Goal: Task Accomplishment & Management: Complete application form

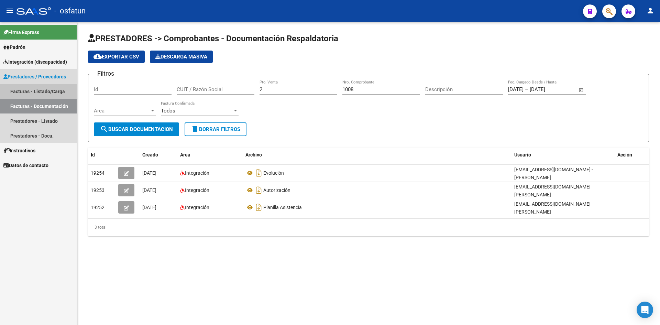
drag, startPoint x: 38, startPoint y: 92, endPoint x: 70, endPoint y: 94, distance: 31.7
click at [39, 92] on link "Facturas - Listado/Carga" at bounding box center [38, 91] width 77 height 15
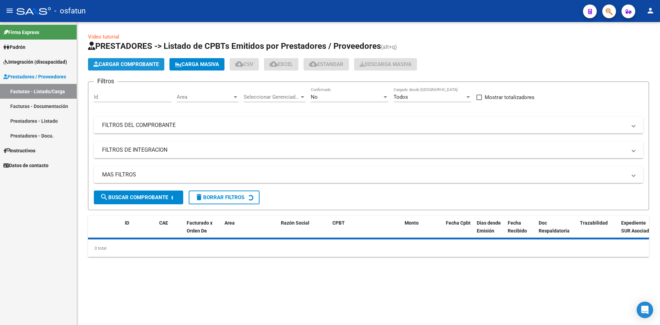
click at [133, 63] on span "Cargar Comprobante" at bounding box center [125, 64] width 65 height 6
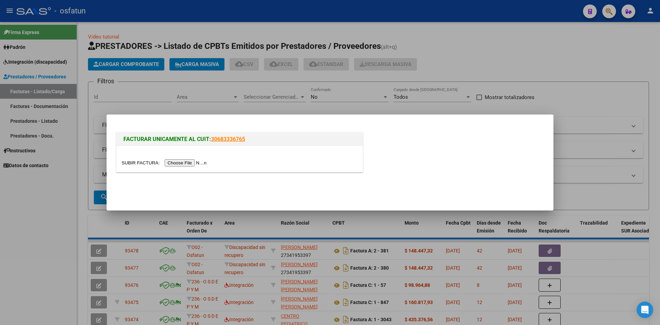
click at [193, 163] on input "file" at bounding box center [165, 162] width 87 height 7
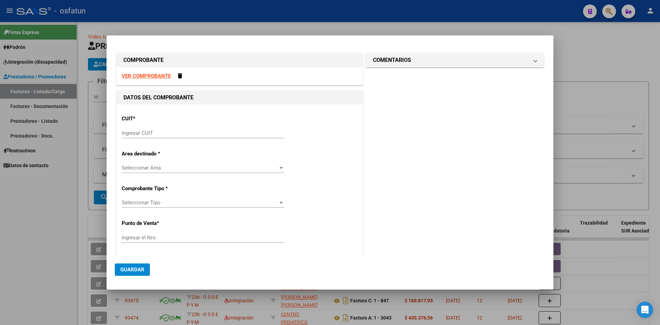
click at [151, 136] on div "Ingresar CUIT" at bounding box center [203, 133] width 163 height 10
click at [151, 134] on input "Ingresar CUIT" at bounding box center [203, 133] width 163 height 6
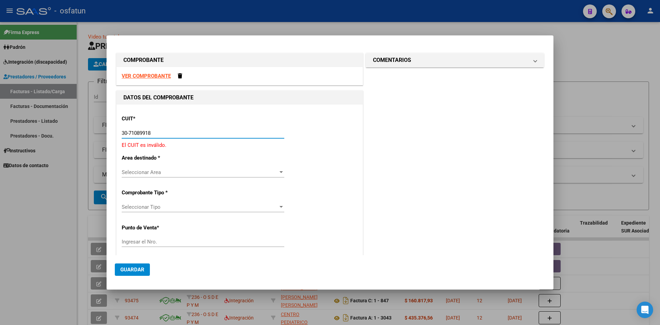
type input "30-71089918-1"
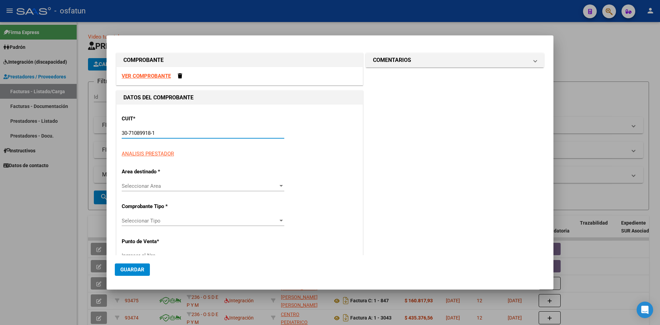
type input "4"
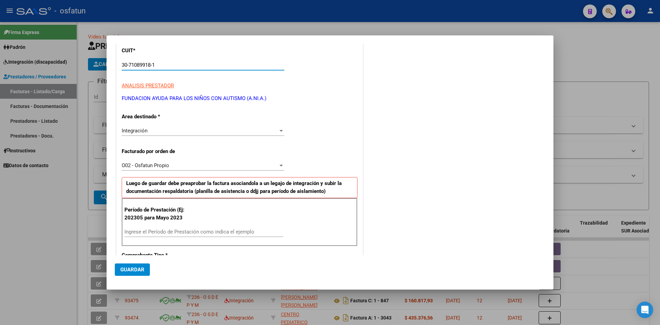
scroll to position [69, 0]
type input "30-71089918-1"
drag, startPoint x: 163, startPoint y: 228, endPoint x: 167, endPoint y: 226, distance: 4.5
click at [164, 228] on div "Ingrese el Período de Prestación como indica el ejemplo" at bounding box center [203, 231] width 159 height 10
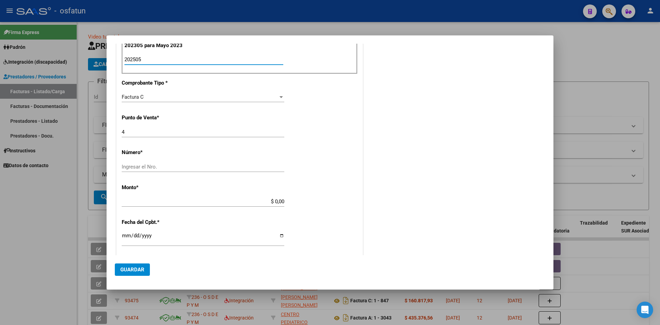
scroll to position [241, 0]
type input "202505"
click at [146, 170] on div "Ingresar el Nro." at bounding box center [203, 166] width 163 height 10
type input "840"
click at [211, 201] on input "$ 0,00" at bounding box center [203, 201] width 163 height 6
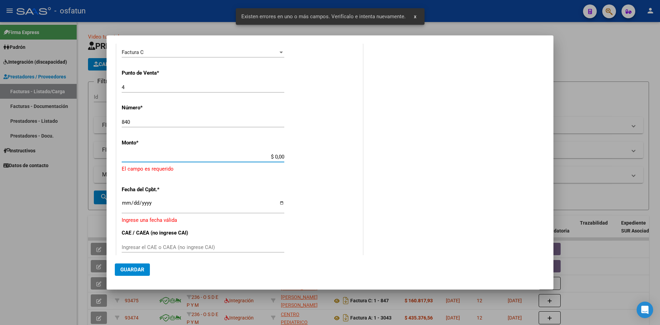
scroll to position [289, 0]
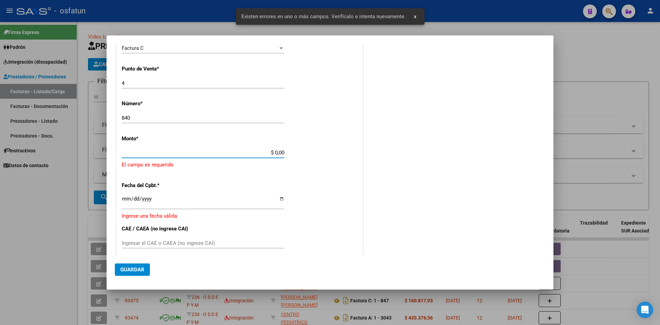
drag, startPoint x: 224, startPoint y: 153, endPoint x: 233, endPoint y: 154, distance: 8.4
click at [225, 153] on input "$ 0,00" at bounding box center [203, 153] width 163 height 6
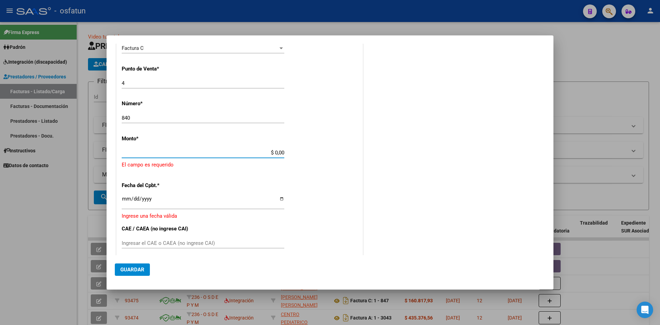
click at [202, 153] on input "$ 0,00" at bounding box center [203, 153] width 163 height 6
click at [258, 155] on input "$ 0,00" at bounding box center [203, 153] width 163 height 6
click at [247, 152] on input "$ 0,00" at bounding box center [203, 153] width 163 height 6
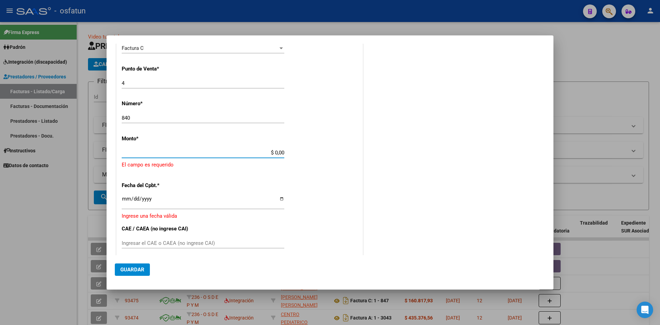
click at [240, 153] on input "$ 0,00" at bounding box center [203, 153] width 163 height 6
click at [239, 153] on input "$ 0,00" at bounding box center [203, 153] width 163 height 6
click at [238, 153] on input "$ 0,00" at bounding box center [203, 153] width 163 height 6
click at [239, 152] on input "$ 0,00" at bounding box center [203, 153] width 163 height 6
click at [244, 150] on input "$ 0,00" at bounding box center [203, 153] width 163 height 6
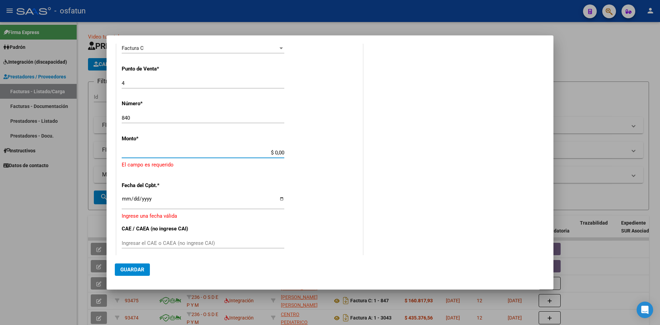
click at [244, 150] on input "$ 0,00" at bounding box center [203, 153] width 163 height 6
click at [250, 154] on input "$ 0,00" at bounding box center [203, 153] width 163 height 6
click at [250, 153] on input "$ 0,00" at bounding box center [203, 153] width 163 height 6
click at [247, 150] on input "$ 0,00" at bounding box center [203, 153] width 163 height 6
click at [247, 151] on input "$ 0,00" at bounding box center [203, 153] width 163 height 6
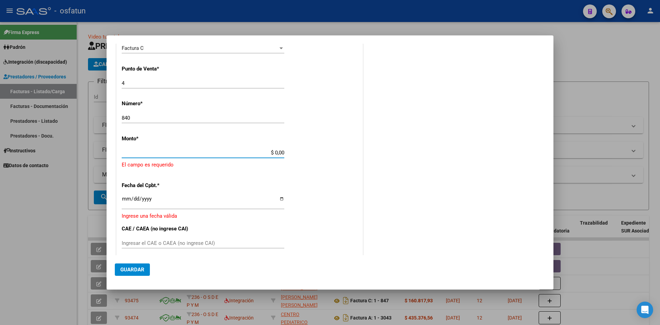
click at [247, 151] on input "$ 0,00" at bounding box center [203, 153] width 163 height 6
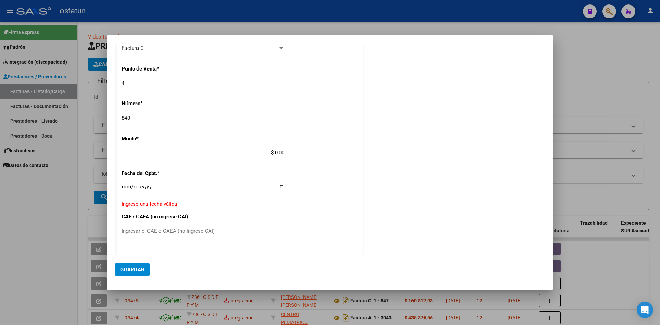
click at [321, 142] on div "CUIT * 30-71089918-1 Ingresar CUIT ANALISIS PRESTADOR FUNDACION AYUDA PARA LOS …" at bounding box center [240, 112] width 246 height 595
click at [283, 150] on app-form-text-field "Monto * $ 0,00 Ingresar el monto" at bounding box center [206, 145] width 168 height 21
click at [280, 152] on input "$ 0,00" at bounding box center [203, 153] width 163 height 6
drag, startPoint x: 284, startPoint y: 151, endPoint x: 263, endPoint y: 151, distance: 21.7
click at [263, 151] on app-form-text-field "Monto * $ 0,00 Ingresar el monto" at bounding box center [206, 145] width 168 height 21
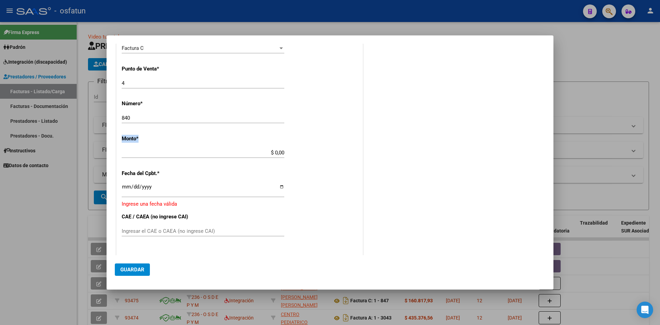
click at [241, 154] on input "$ 0,00" at bounding box center [203, 153] width 163 height 6
click at [241, 156] on div "$ 0,00 Ingresar el monto" at bounding box center [203, 152] width 163 height 10
drag, startPoint x: 210, startPoint y: 190, endPoint x: 204, endPoint y: 199, distance: 10.8
click at [208, 191] on input "Ingresar la fecha" at bounding box center [203, 189] width 163 height 11
click at [184, 230] on input "Ingresar el CAE o CAEA (no ingrese CAI)" at bounding box center [203, 231] width 163 height 6
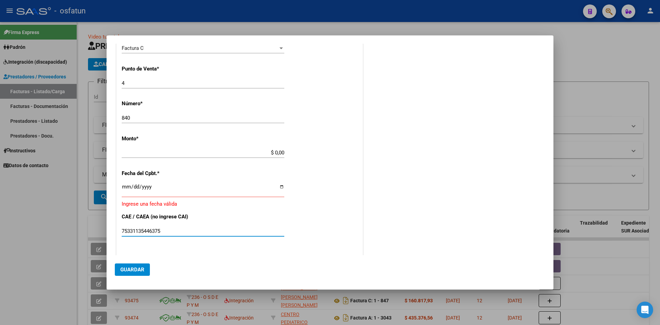
type input "75331135446375"
drag, startPoint x: 173, startPoint y: 192, endPoint x: 190, endPoint y: 220, distance: 32.8
click at [173, 192] on input "Ingresar la fecha" at bounding box center [203, 189] width 163 height 11
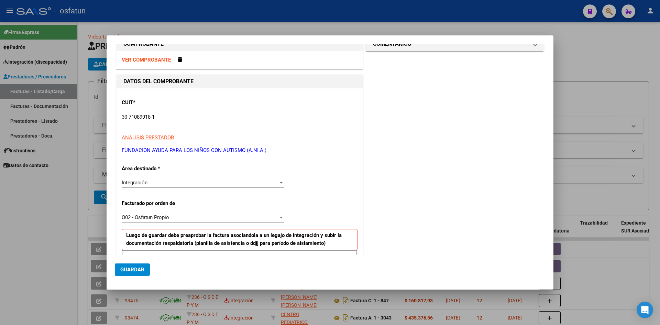
scroll to position [0, 0]
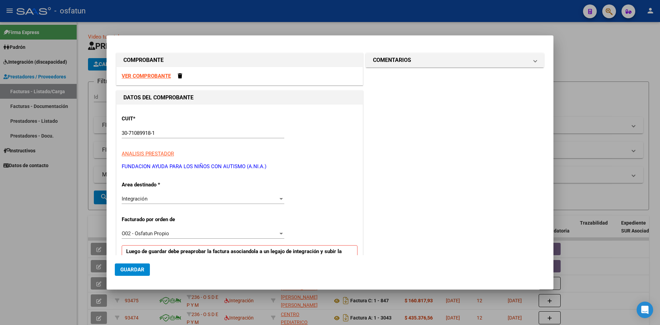
click at [154, 76] on strong "VER COMPROBANTE" at bounding box center [146, 76] width 49 height 6
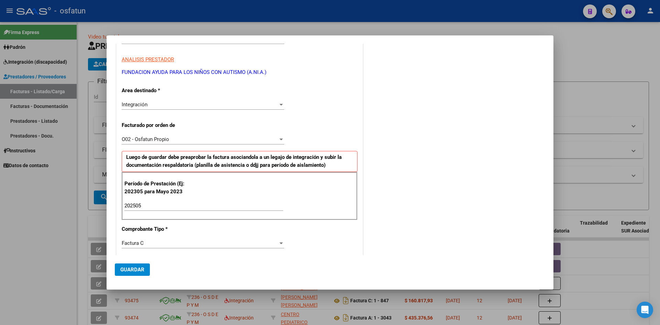
scroll to position [103, 0]
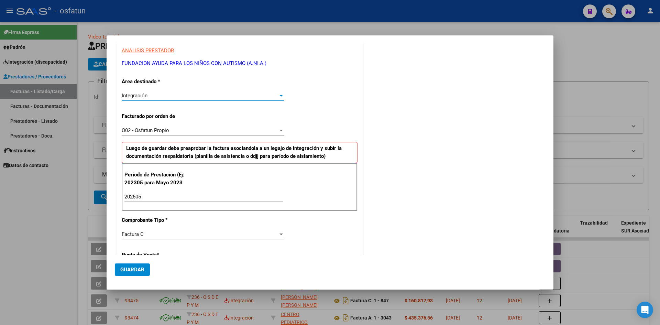
click at [278, 97] on div at bounding box center [281, 95] width 6 height 5
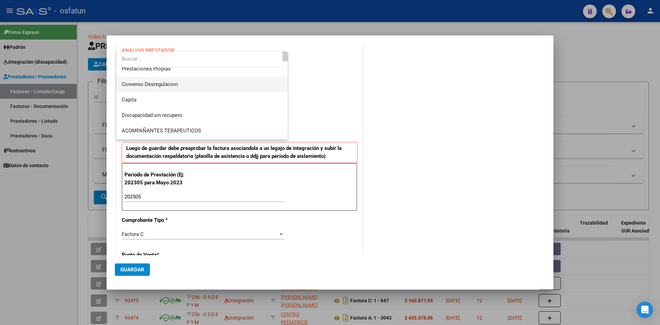
scroll to position [79, 0]
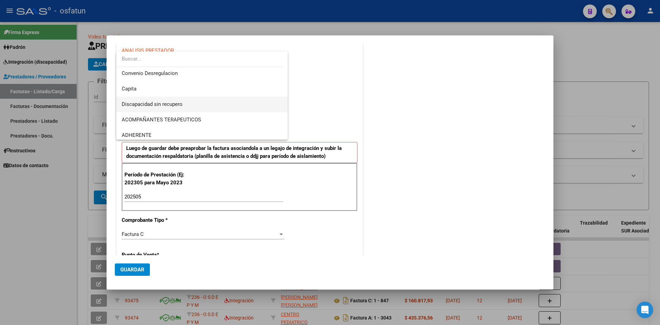
click at [224, 105] on span "Discapacidad sin recupero" at bounding box center [202, 104] width 161 height 15
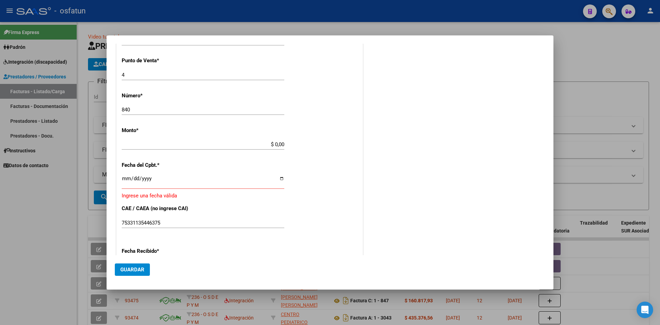
scroll to position [241, 0]
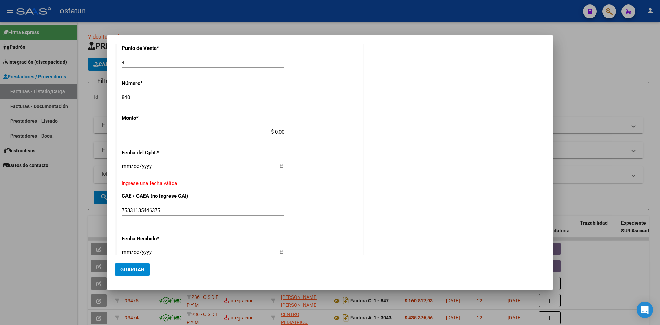
click at [262, 126] on div "CUIT * 30-71089918-1 Ingresar CUIT ANALISIS PRESTADOR FUNDACION AYUDA PARA LOS …" at bounding box center [240, 127] width 246 height 526
click at [267, 132] on input "$ 0,00" at bounding box center [203, 132] width 163 height 6
type input "$ 573.319,86"
click at [125, 169] on input "Ingresar la fecha" at bounding box center [203, 168] width 163 height 11
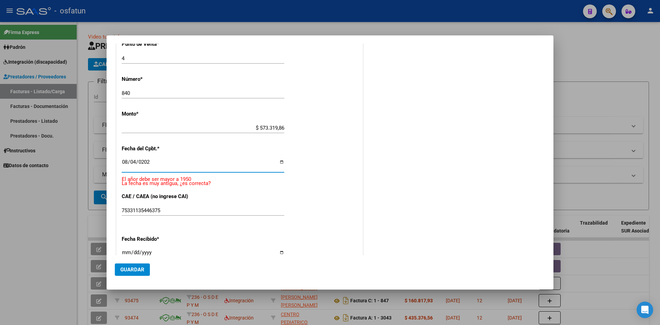
type input "[DATE]"
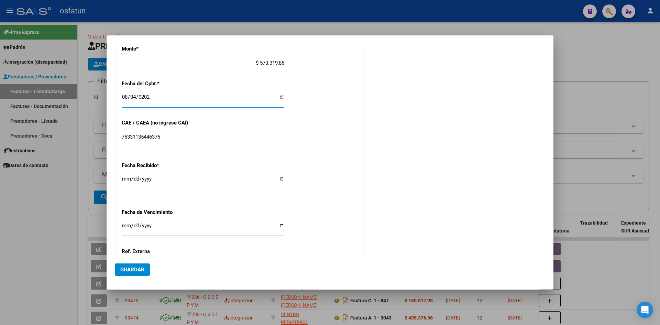
scroll to position [201, 0]
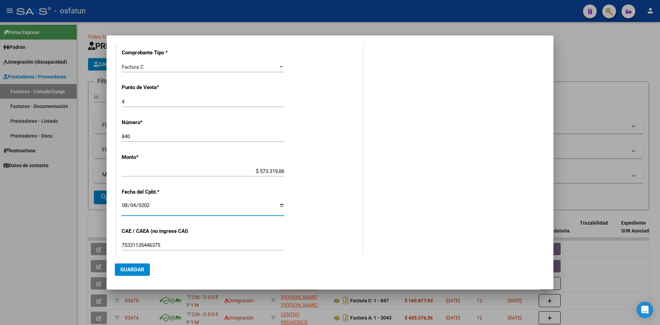
click at [274, 170] on input "$ 573.319,86" at bounding box center [203, 171] width 163 height 6
type input "$ 573.313,86"
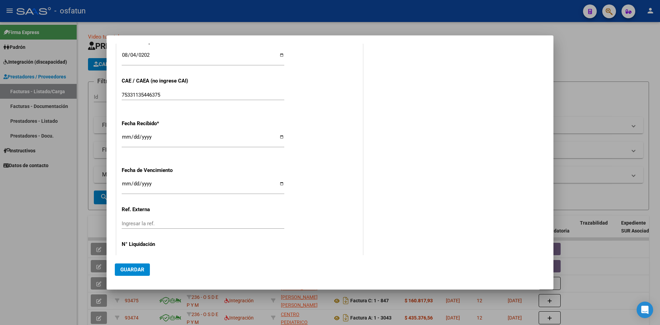
scroll to position [373, 0]
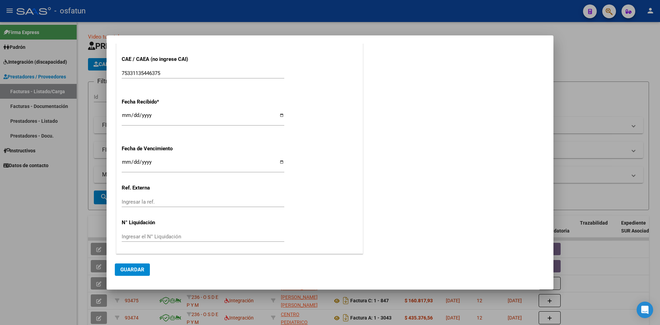
click at [134, 271] on span "Guardar" at bounding box center [132, 269] width 24 height 6
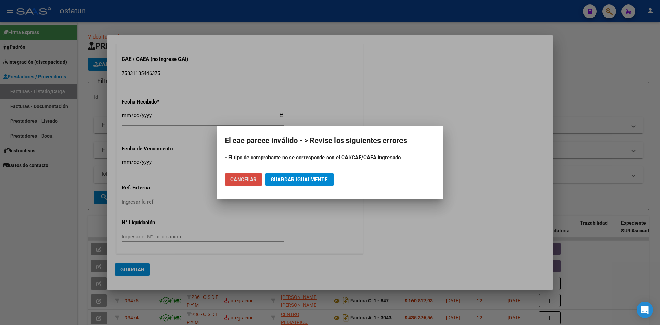
click at [255, 180] on span "Cancelar" at bounding box center [243, 179] width 26 height 6
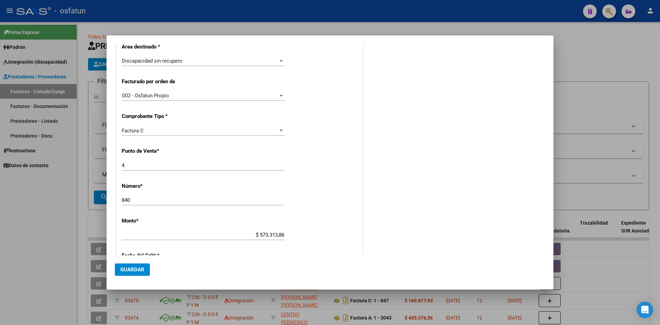
scroll to position [206, 0]
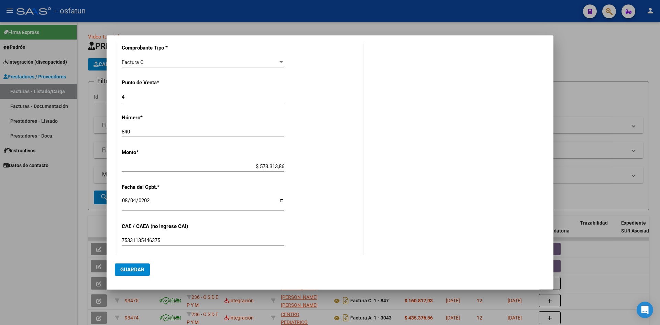
drag, startPoint x: 139, startPoint y: 271, endPoint x: 223, endPoint y: 256, distance: 85.2
click at [141, 271] on span "Guardar" at bounding box center [132, 269] width 24 height 6
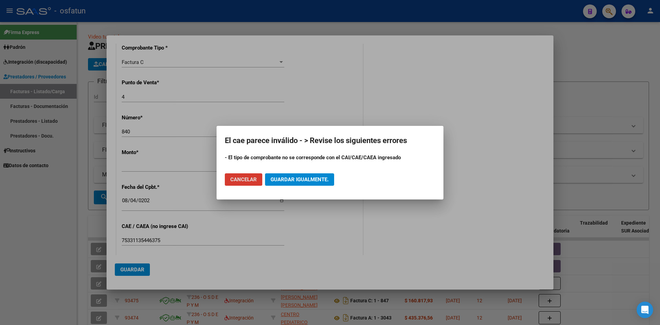
click at [248, 178] on span "Cancelar" at bounding box center [243, 179] width 26 height 6
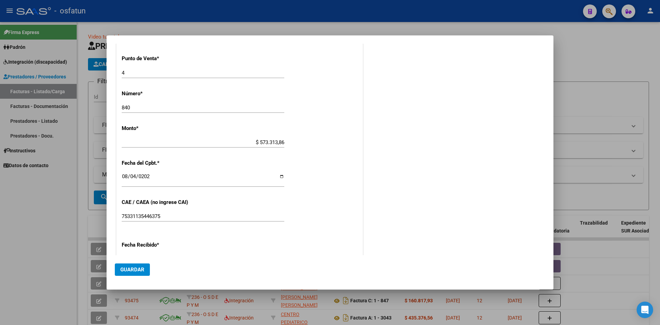
scroll to position [373, 0]
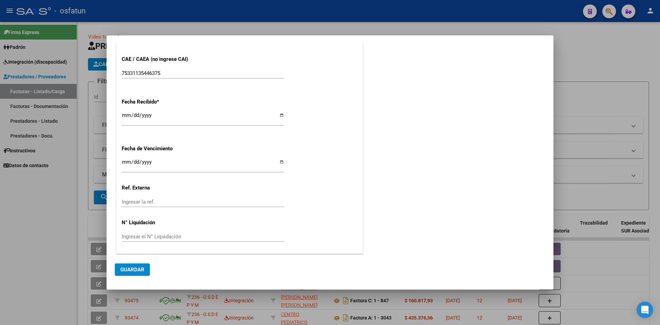
drag, startPoint x: 139, startPoint y: 273, endPoint x: 162, endPoint y: 269, distance: 23.2
click at [139, 272] on button "Guardar" at bounding box center [132, 269] width 35 height 12
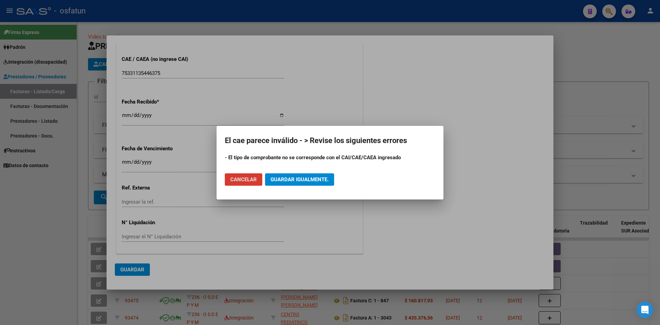
click at [248, 180] on span "Cancelar" at bounding box center [243, 179] width 26 height 6
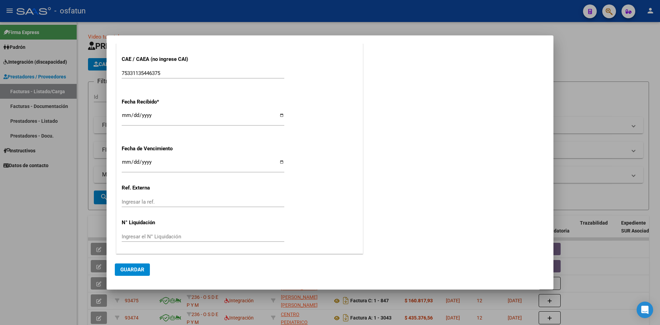
drag, startPoint x: 139, startPoint y: 268, endPoint x: 300, endPoint y: 264, distance: 161.6
click at [139, 268] on span "Guardar" at bounding box center [132, 269] width 24 height 6
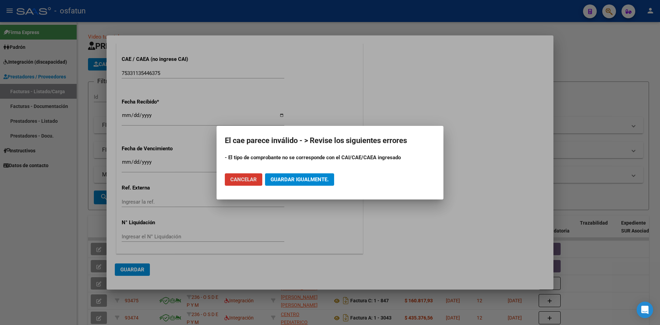
click at [485, 195] on div at bounding box center [330, 162] width 660 height 325
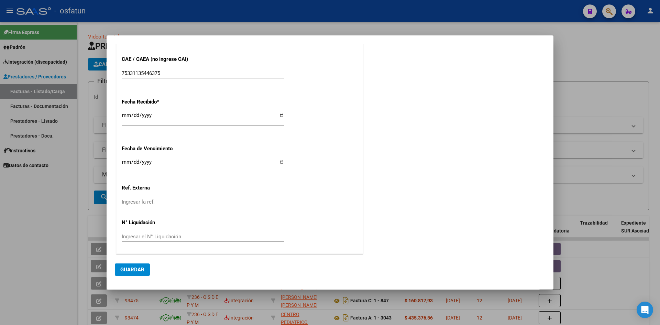
click at [239, 48] on div "[DATE] Ingresar la fecha" at bounding box center [203, 39] width 163 height 21
click at [408, 14] on div at bounding box center [330, 162] width 660 height 325
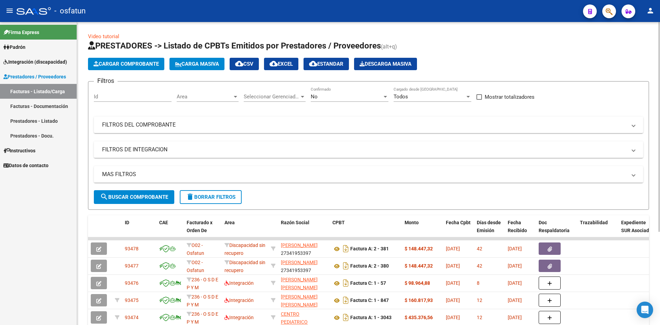
scroll to position [0, 0]
